Goal: Find specific page/section: Find specific page/section

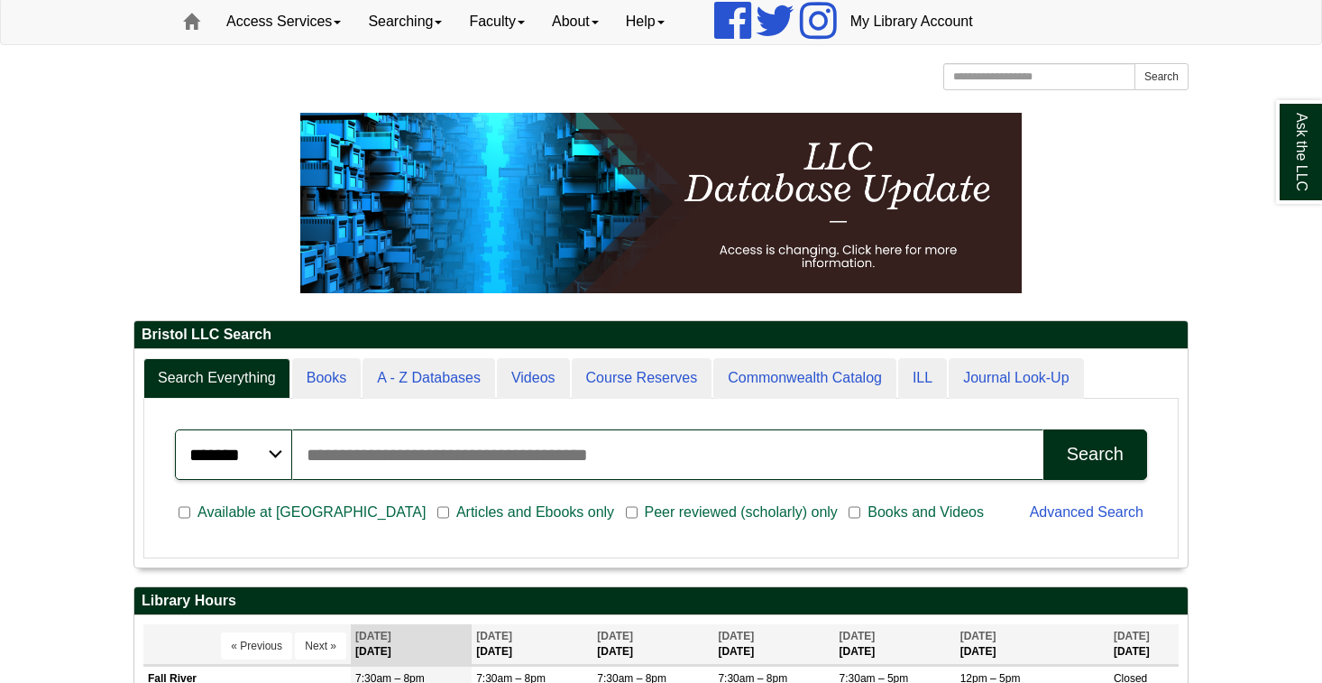
scroll to position [217, 1054]
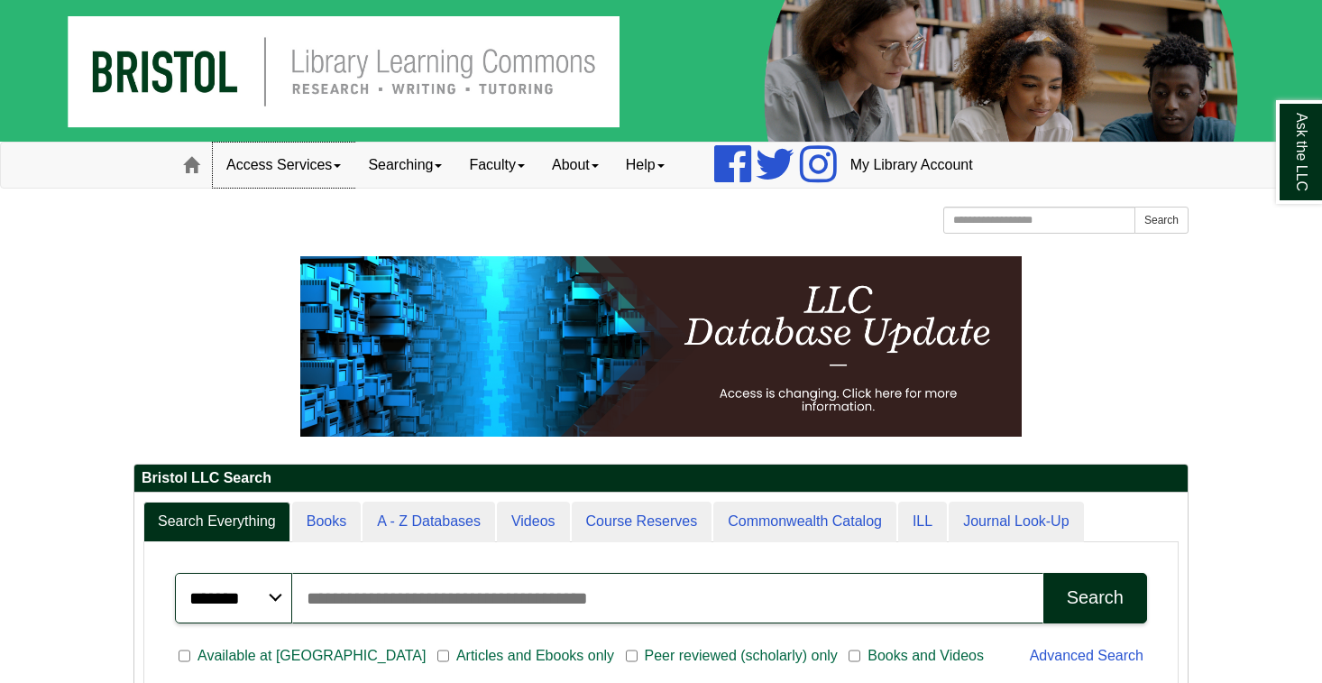
click at [261, 163] on link "Access Services" at bounding box center [284, 165] width 142 height 45
click at [419, 162] on link "Searching" at bounding box center [405, 165] width 101 height 45
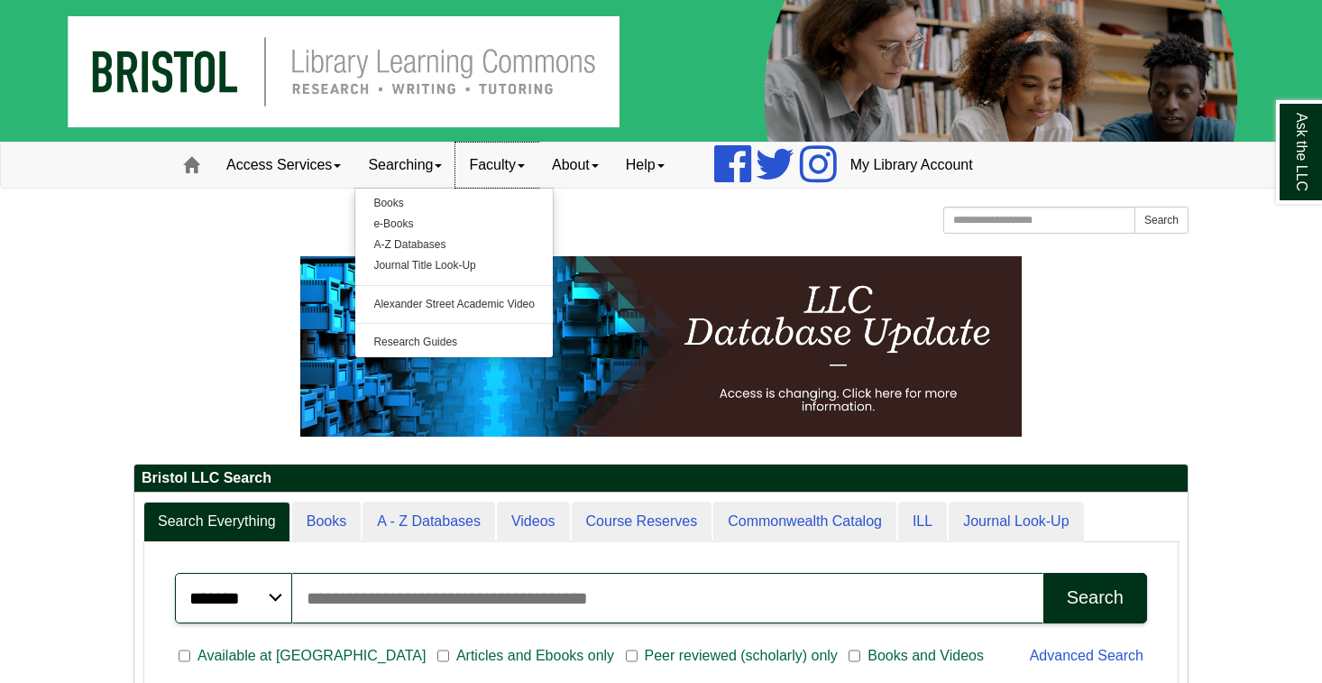
click at [480, 164] on link "Faculty" at bounding box center [497, 165] width 83 height 45
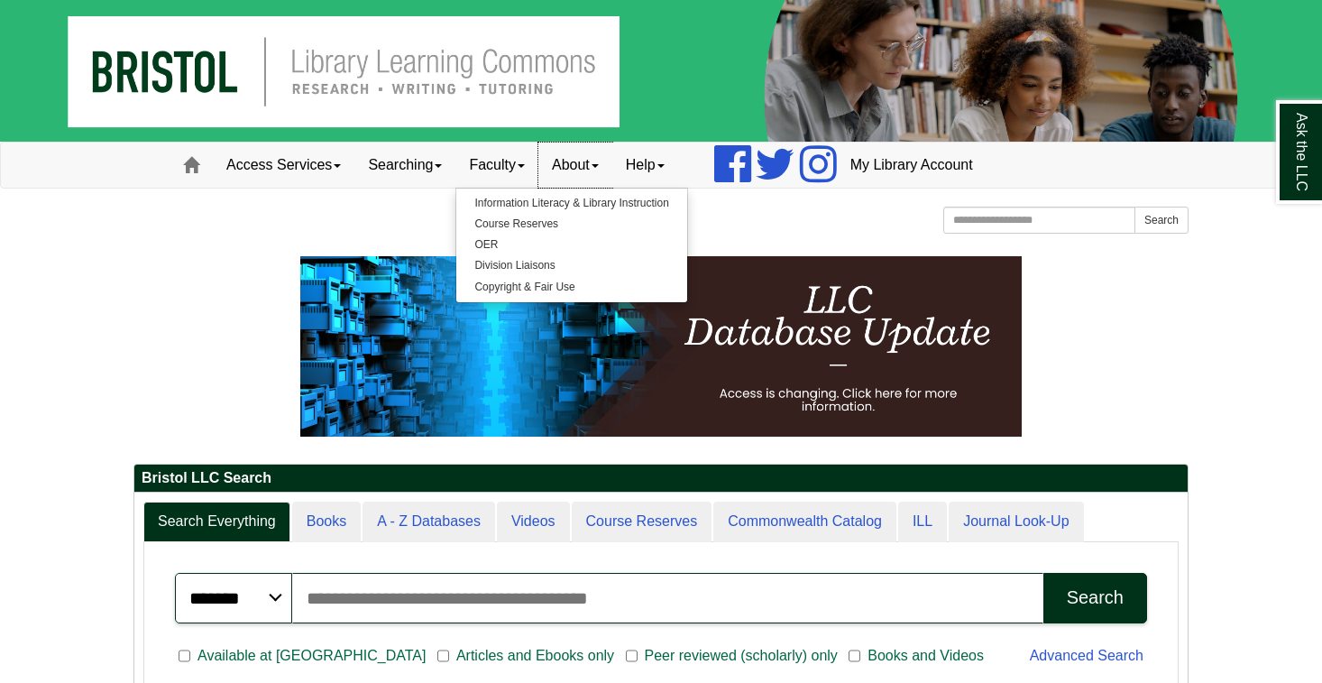
click at [600, 174] on link "About" at bounding box center [576, 165] width 74 height 45
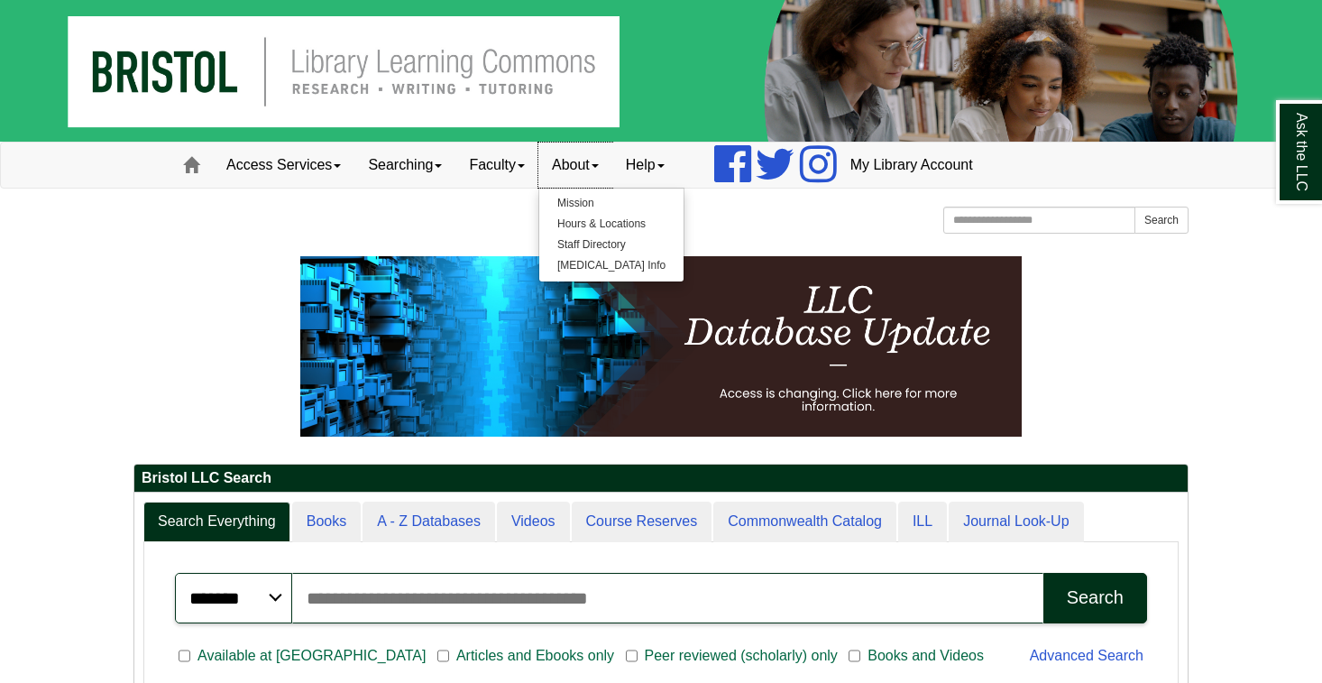
scroll to position [217, 1054]
click at [657, 143] on link "Help" at bounding box center [646, 165] width 66 height 45
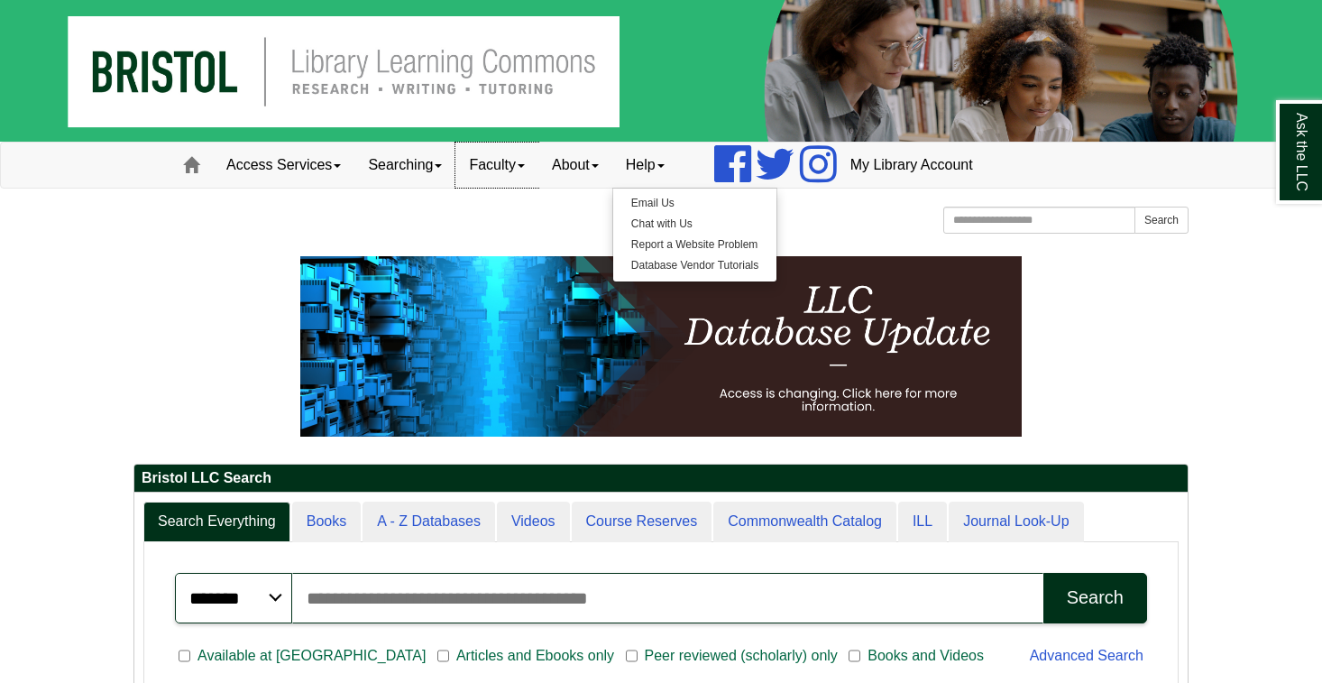
click at [491, 143] on link "Faculty" at bounding box center [497, 165] width 83 height 45
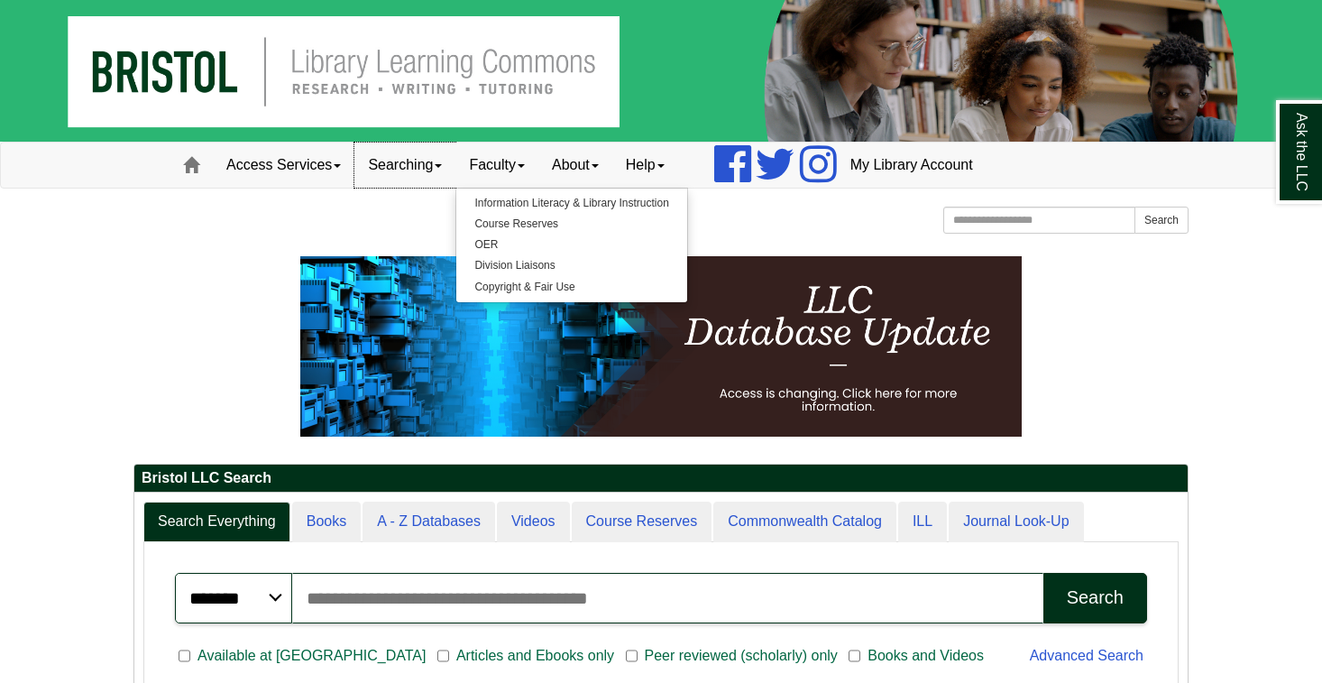
click at [439, 143] on link "Searching" at bounding box center [405, 165] width 101 height 45
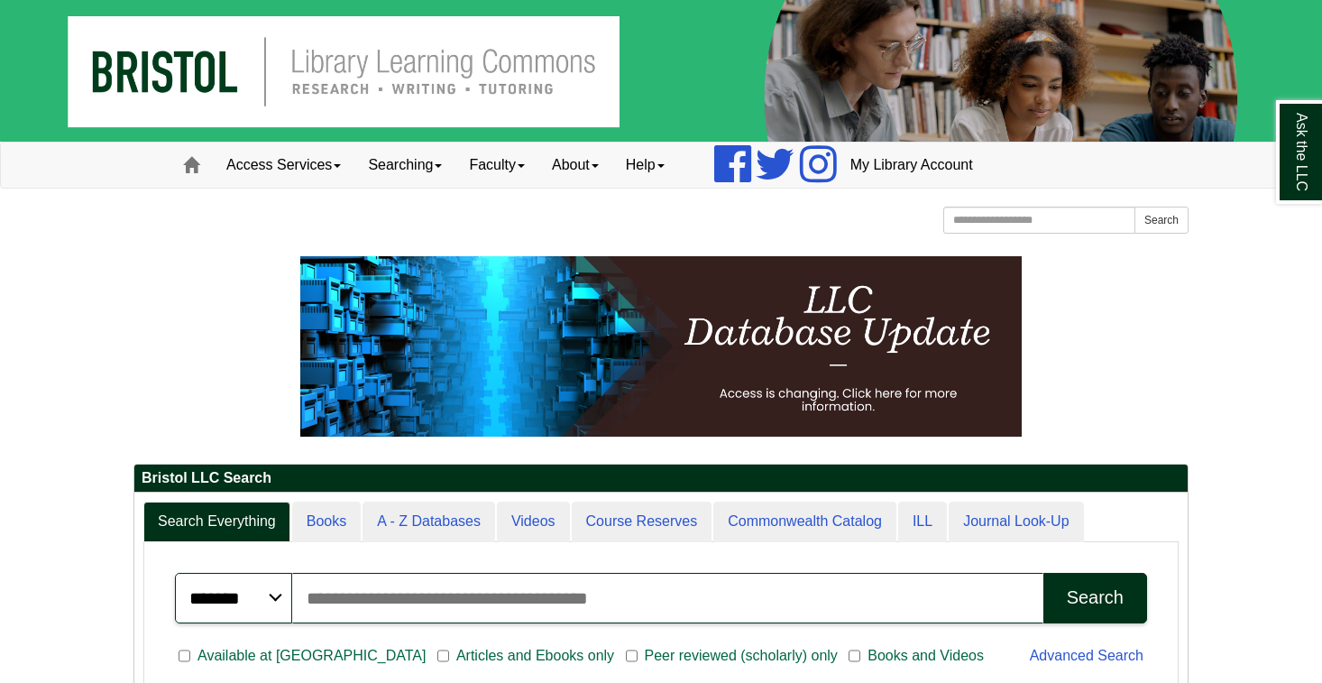
scroll to position [619, 0]
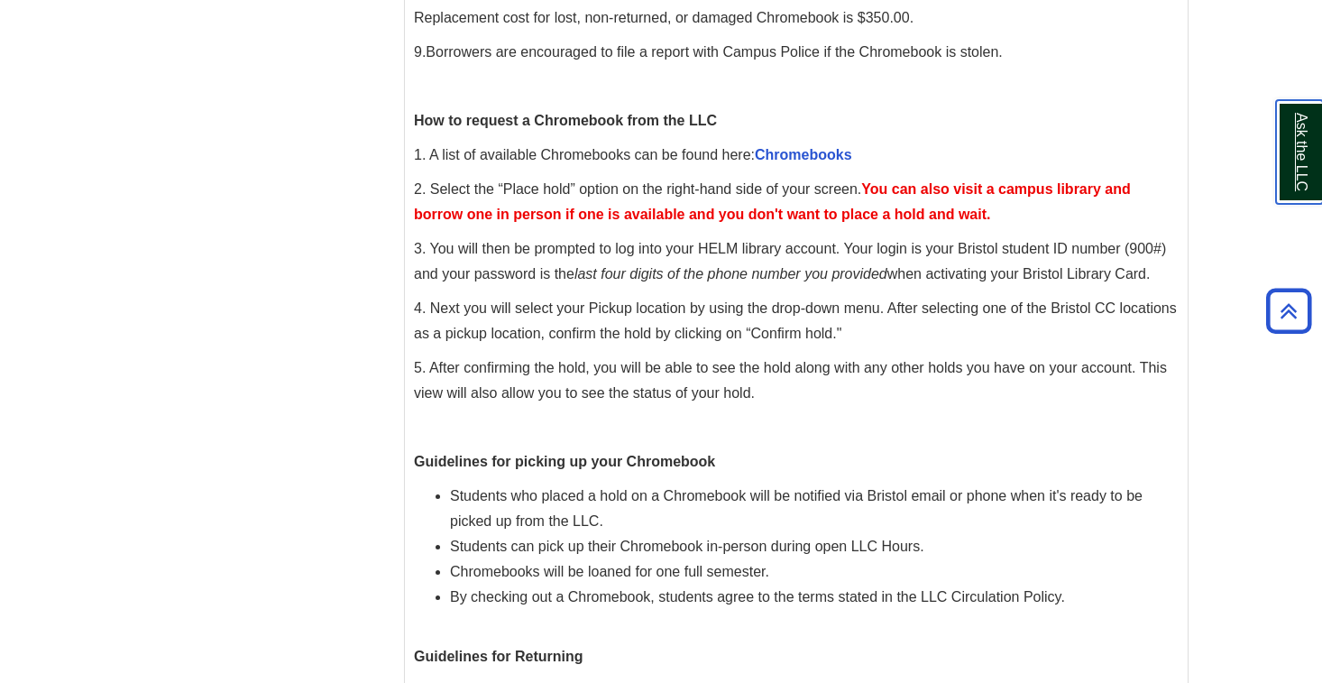
scroll to position [703, 0]
